Goal: Task Accomplishment & Management: Complete application form

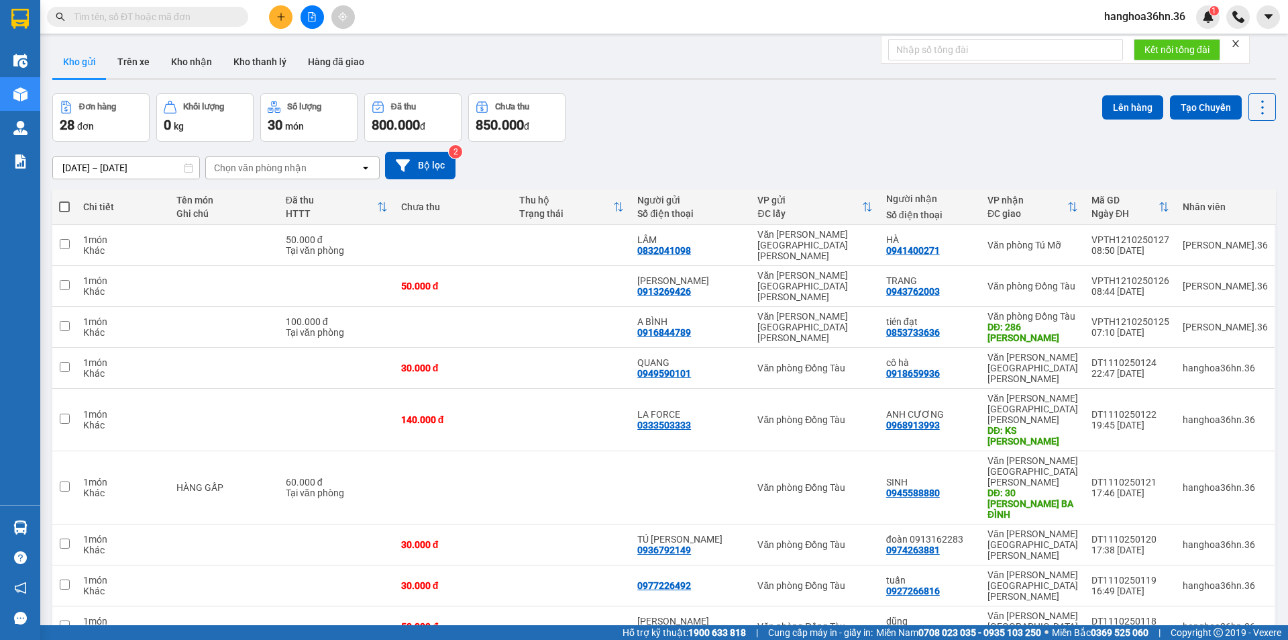
scroll to position [62, 0]
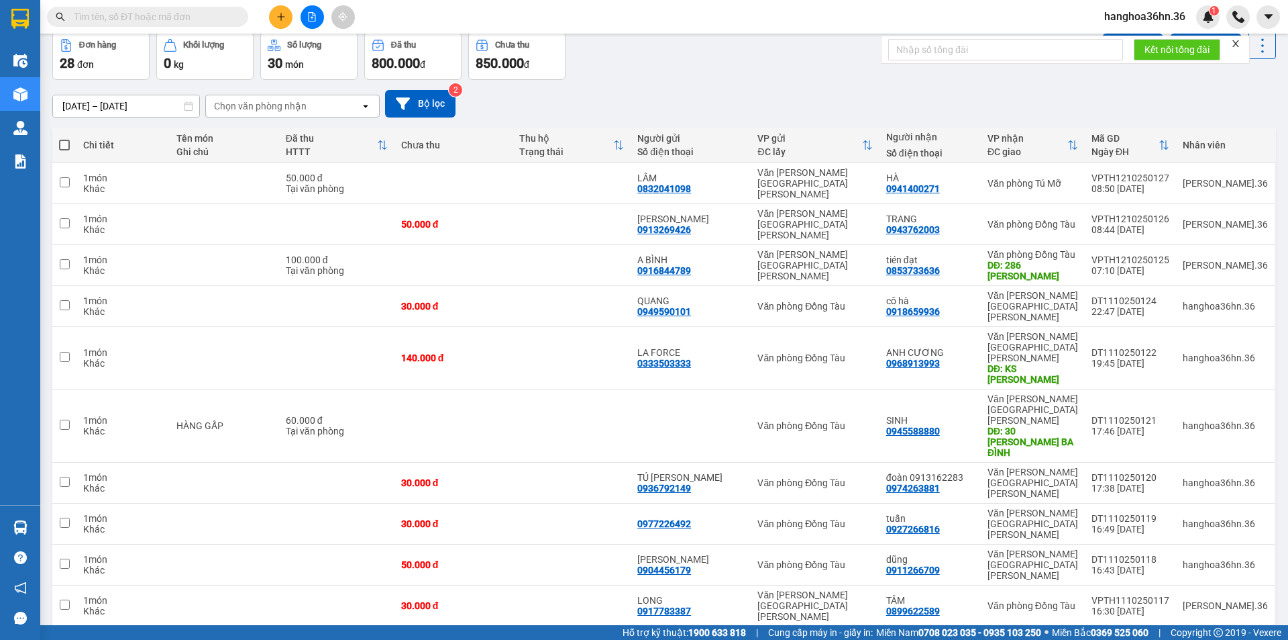
click at [272, 17] on button at bounding box center [280, 16] width 23 height 23
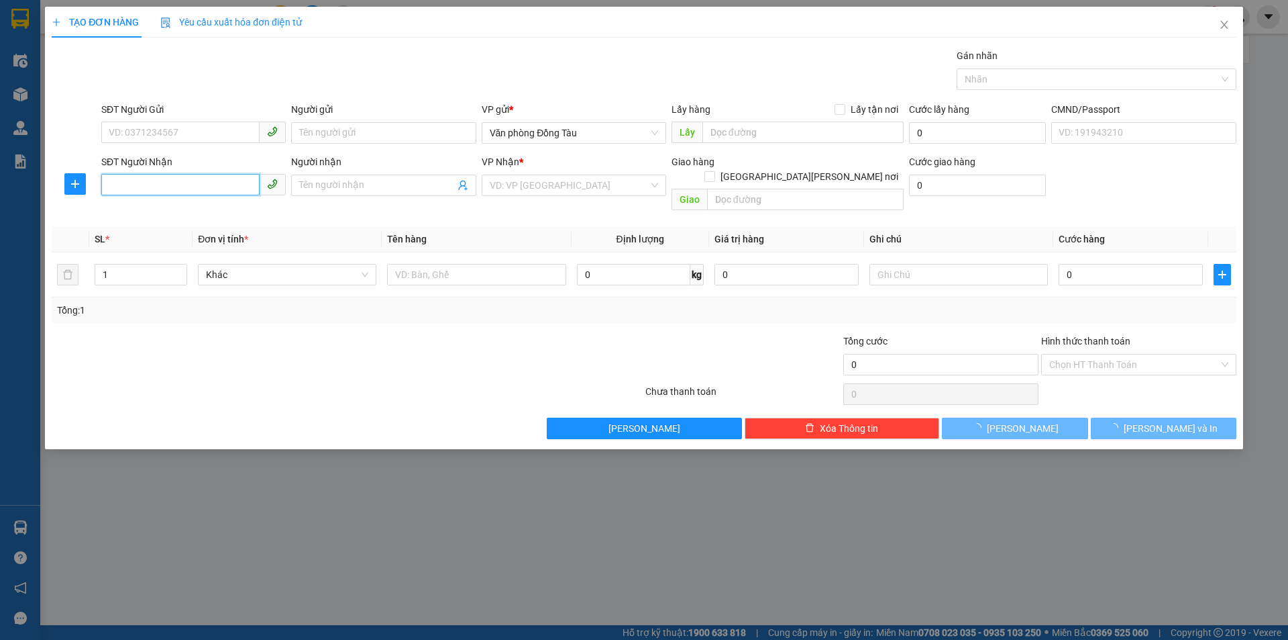
click at [186, 179] on input "SĐT Người Nhận" at bounding box center [180, 184] width 158 height 21
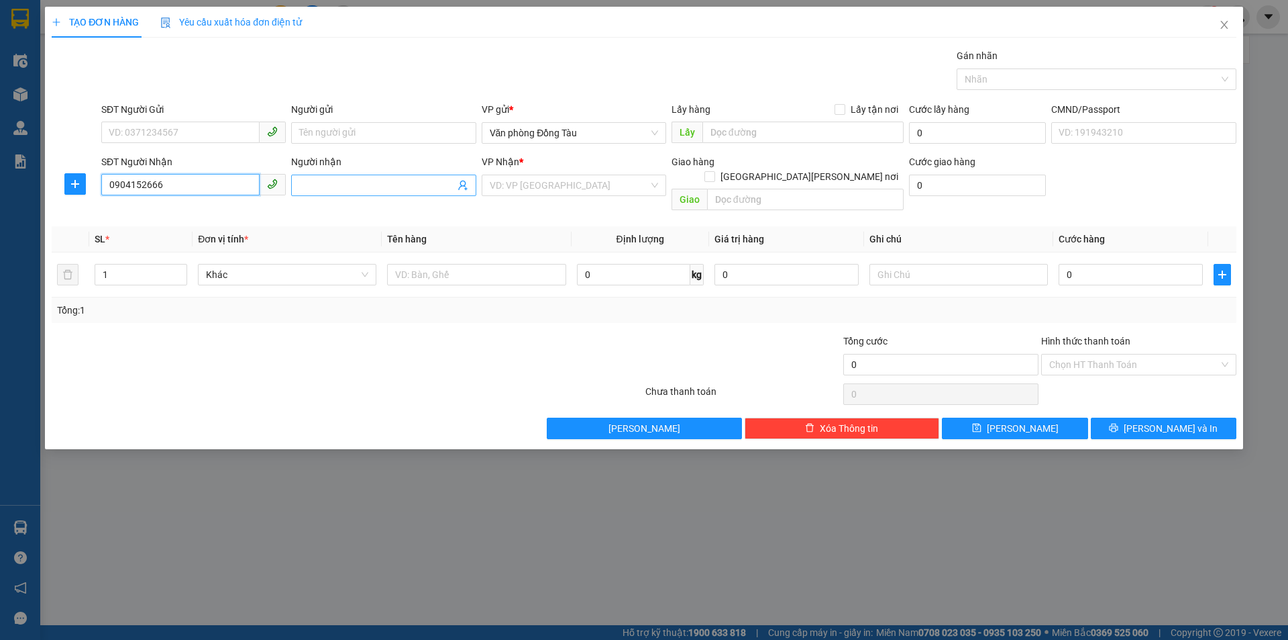
type input "0904152666"
click at [330, 183] on input "Người nhận" at bounding box center [376, 185] width 155 height 15
type input "d"
type input "[PERSON_NAME]"
click at [621, 187] on input "search" at bounding box center [569, 185] width 159 height 20
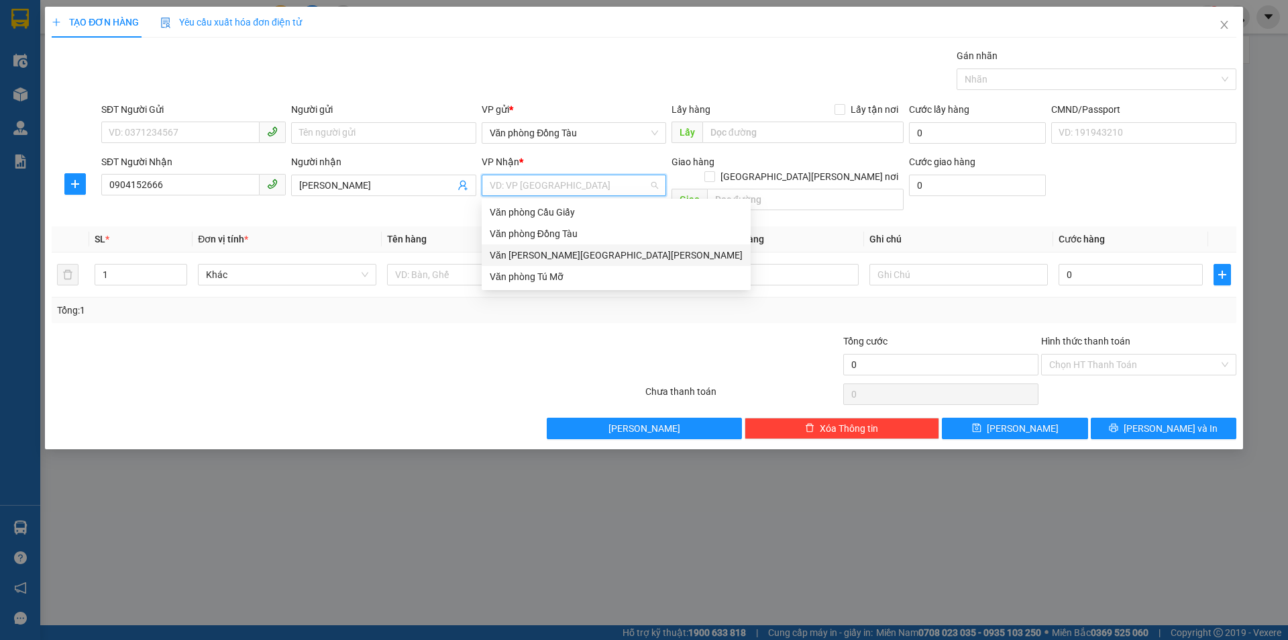
click at [590, 252] on div "Văn [PERSON_NAME][GEOGRAPHIC_DATA][PERSON_NAME]" at bounding box center [616, 255] width 253 height 15
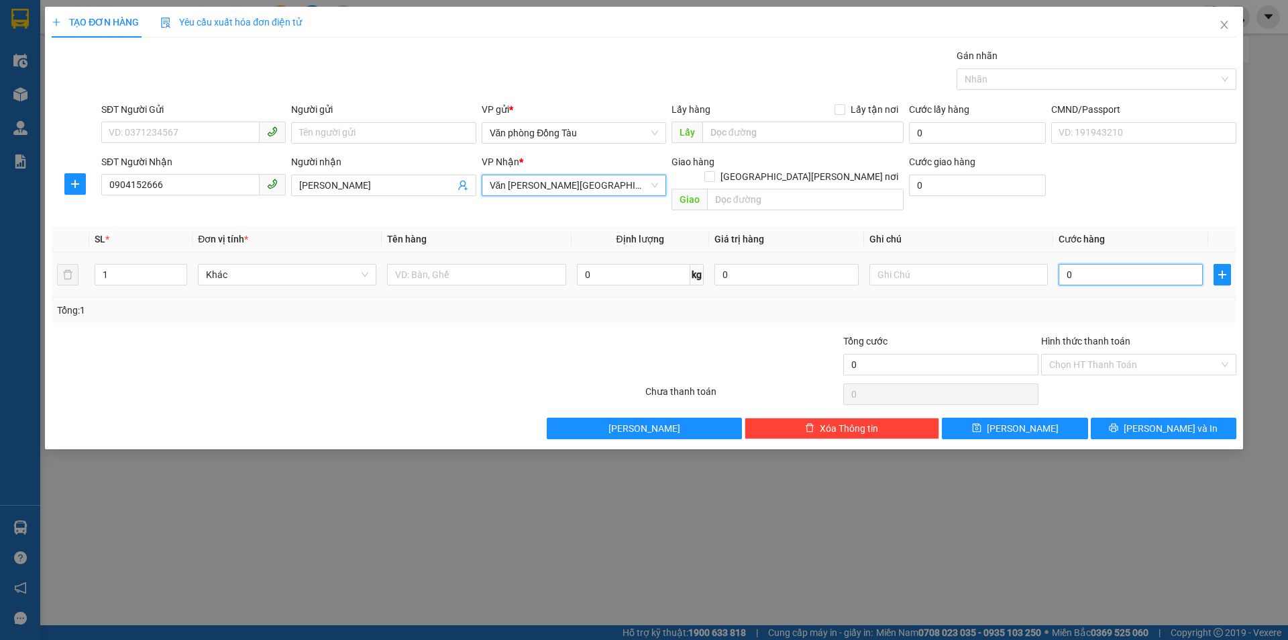
click at [1097, 264] on input "0" at bounding box center [1131, 274] width 144 height 21
type input "4"
type input "40"
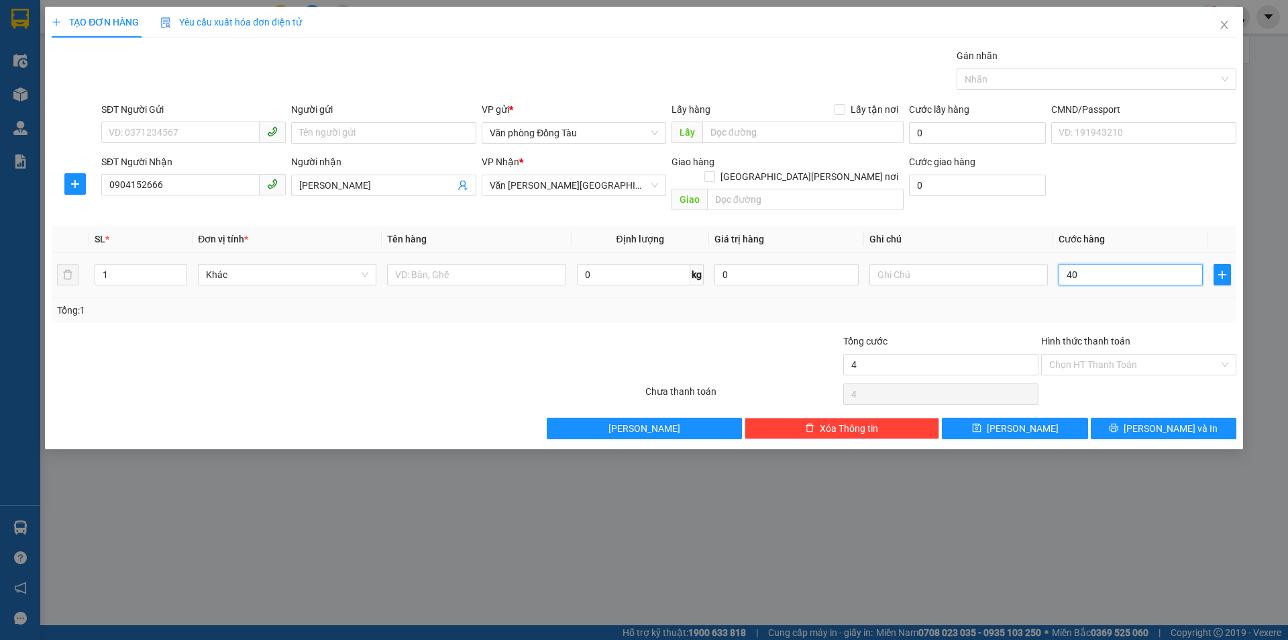
type input "40"
type input "400"
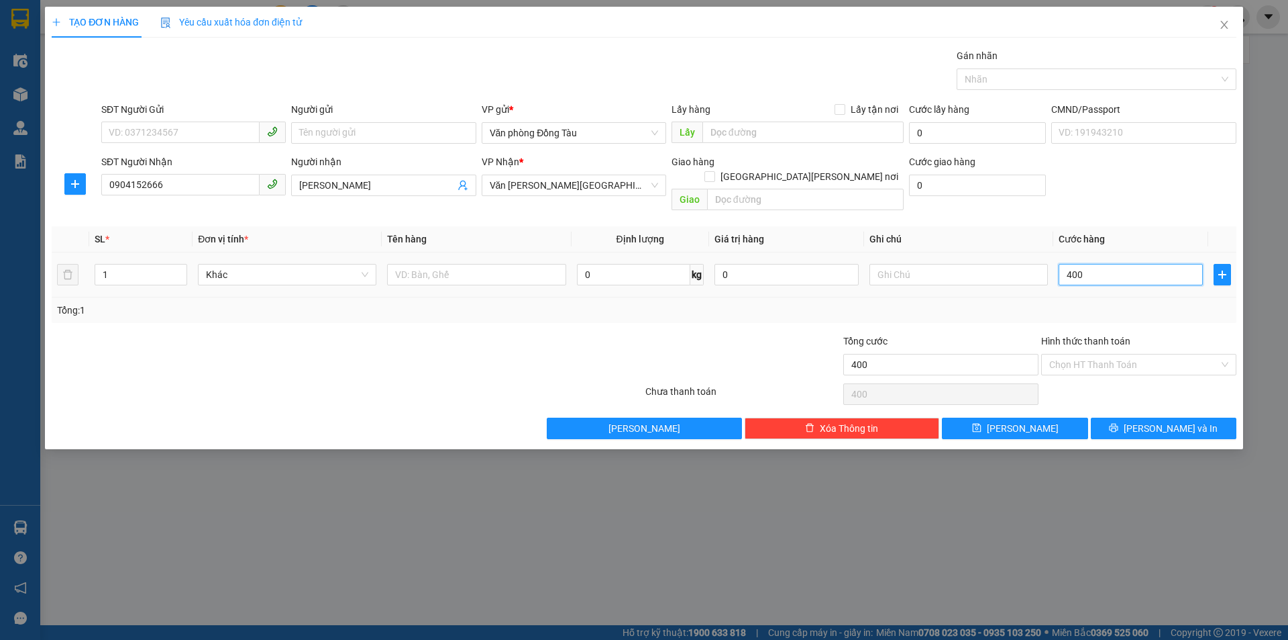
type input "4.000"
type input "40.000"
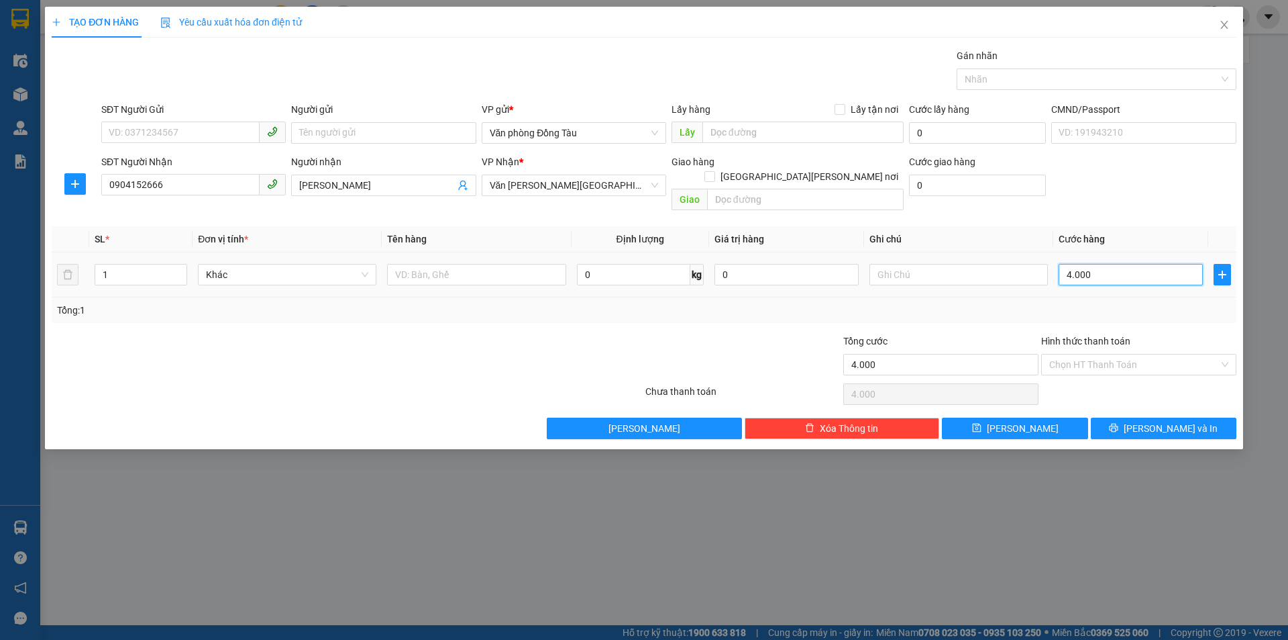
type input "40.000"
click at [1124, 354] on input "Hình thức thanh toán" at bounding box center [1135, 364] width 170 height 20
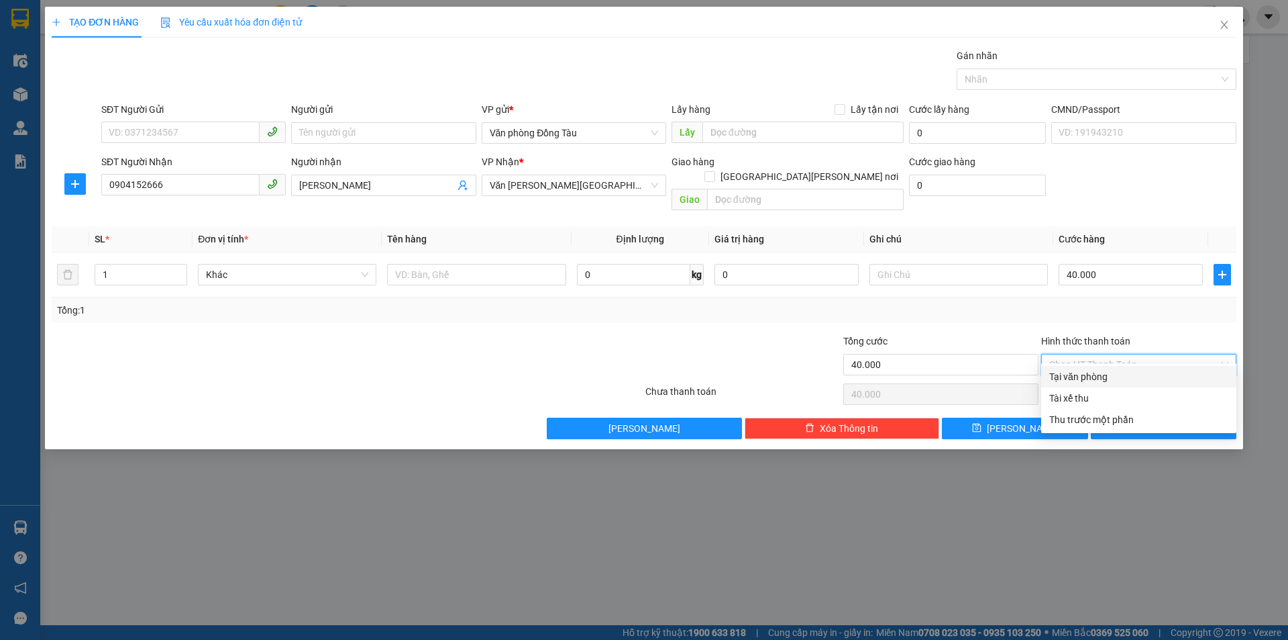
click at [1103, 374] on div "Tại văn phòng" at bounding box center [1139, 376] width 179 height 15
type input "0"
click at [1172, 421] on span "[PERSON_NAME] và In" at bounding box center [1171, 428] width 94 height 15
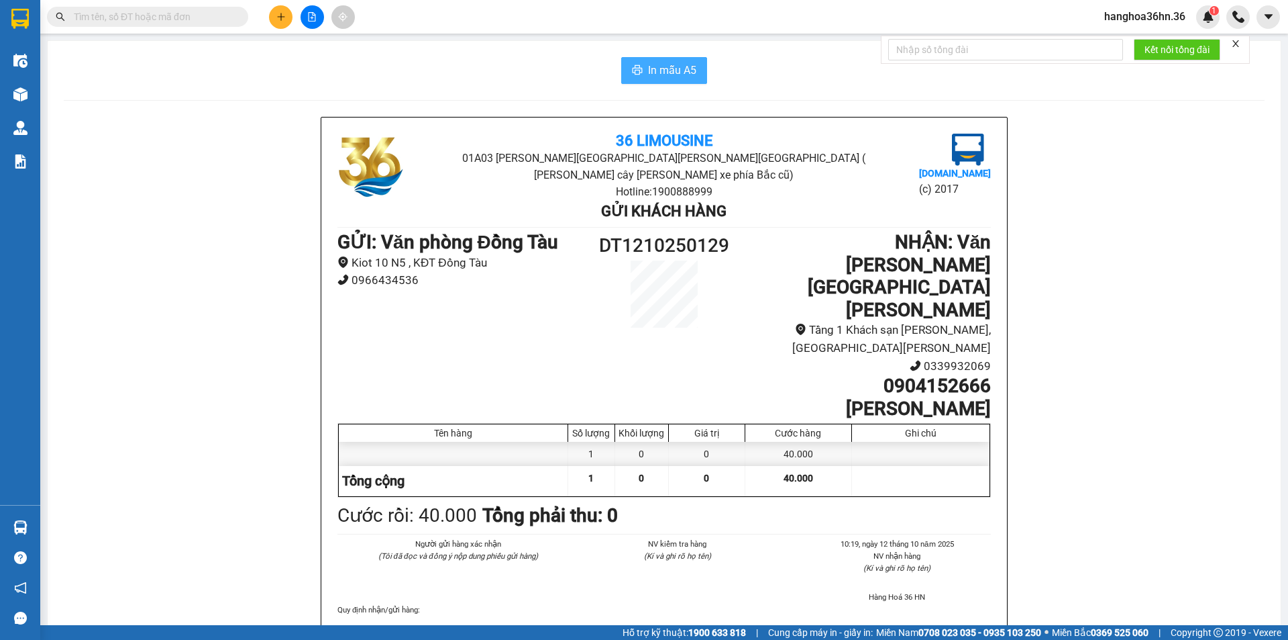
click at [664, 74] on span "In mẫu A5" at bounding box center [672, 70] width 48 height 17
